Goal: Book appointment/travel/reservation

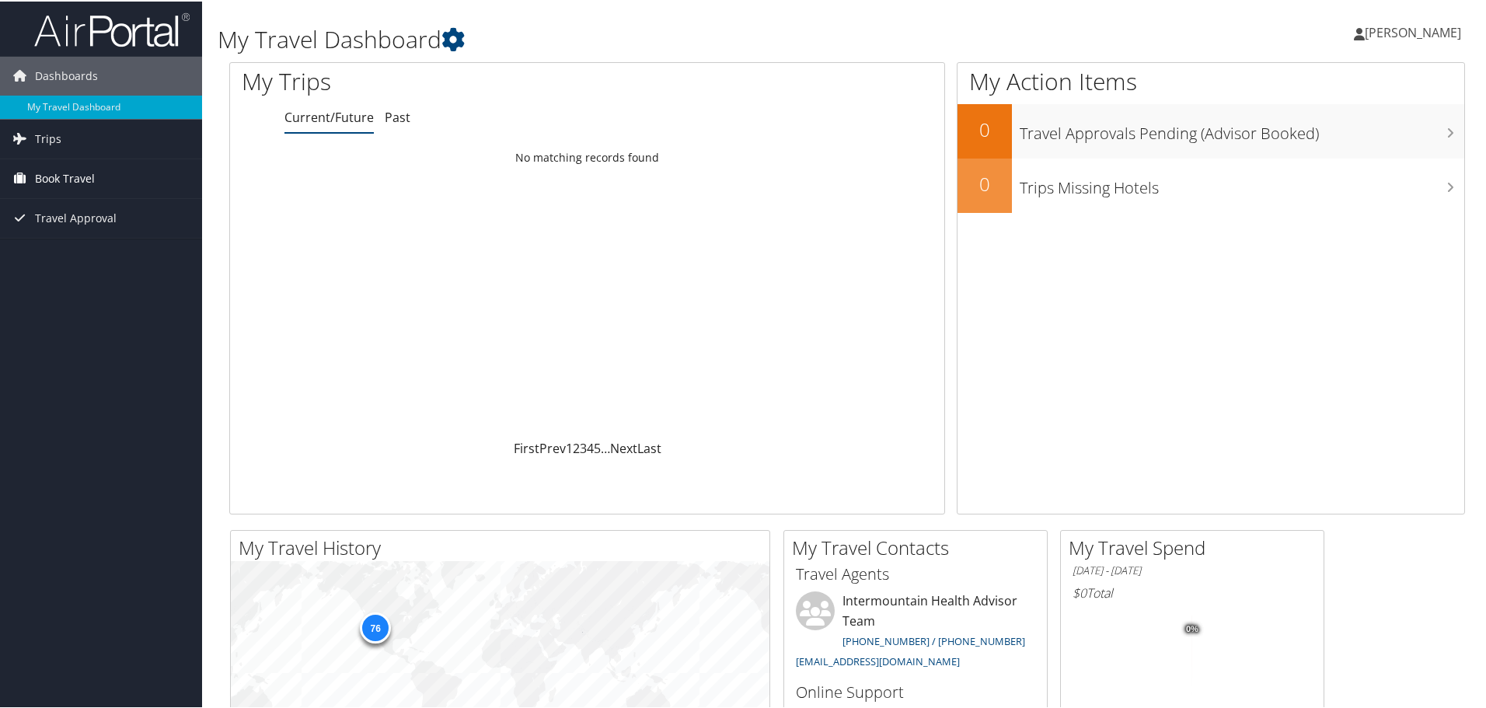
click at [72, 177] on span "Book Travel" at bounding box center [65, 177] width 60 height 39
click at [58, 260] on link "Book/Manage Online Trips" at bounding box center [101, 254] width 202 height 23
